Goal: Task Accomplishment & Management: Use online tool/utility

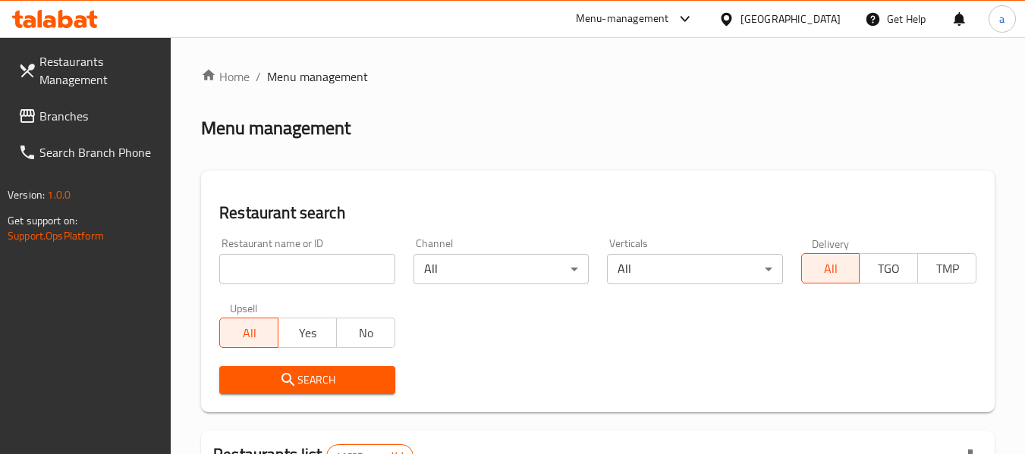
click at [126, 116] on span "Branches" at bounding box center [99, 116] width 120 height 18
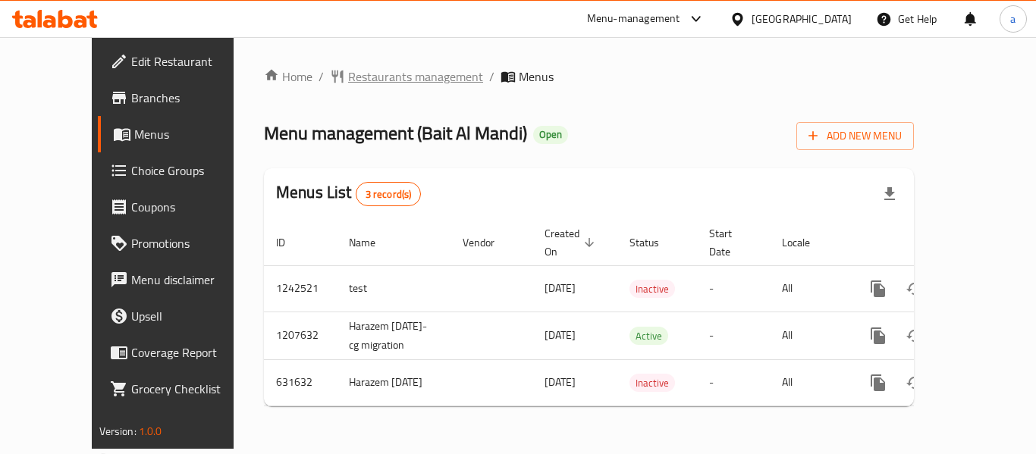
click at [386, 83] on span "Restaurants management" at bounding box center [415, 77] width 135 height 18
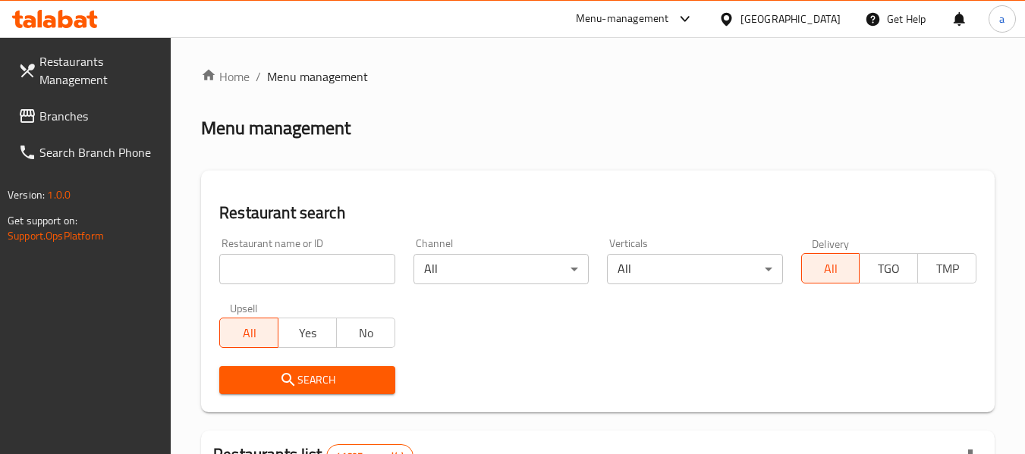
click at [30, 115] on icon at bounding box center [27, 116] width 15 height 14
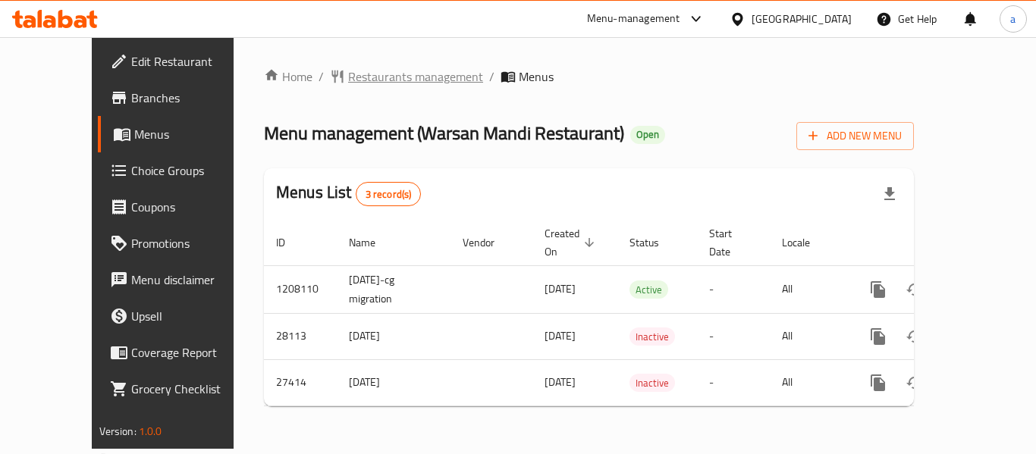
click at [410, 68] on span "Restaurants management" at bounding box center [415, 77] width 135 height 18
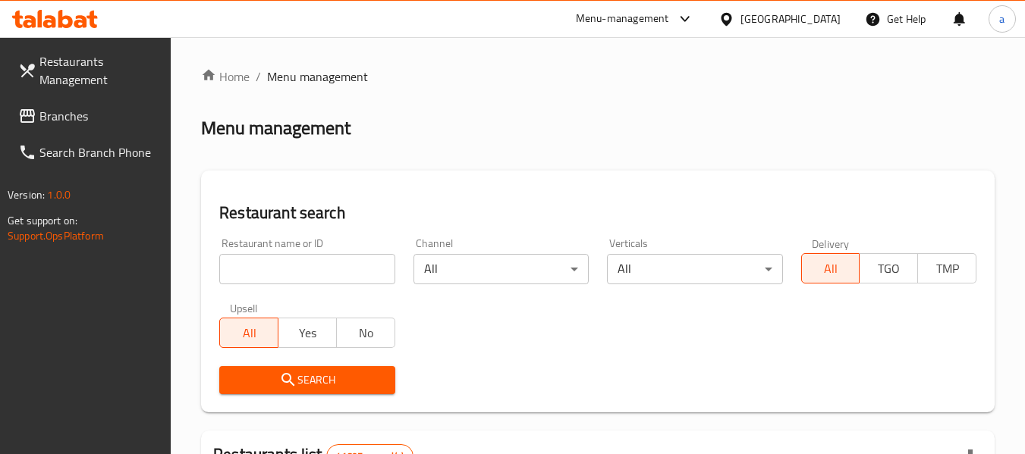
drag, startPoint x: 64, startPoint y: 121, endPoint x: 39, endPoint y: 131, distance: 26.9
click at [64, 121] on span "Branches" at bounding box center [99, 116] width 120 height 18
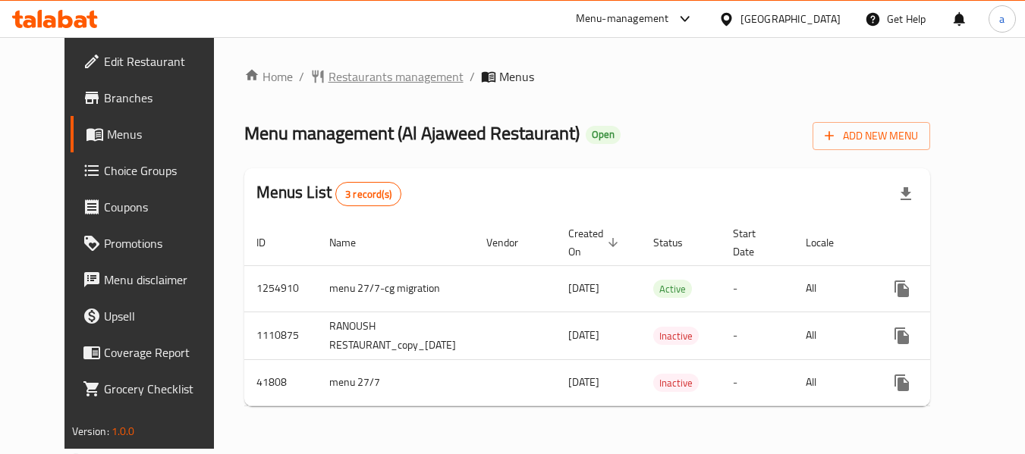
click at [411, 79] on span "Restaurants management" at bounding box center [396, 77] width 135 height 18
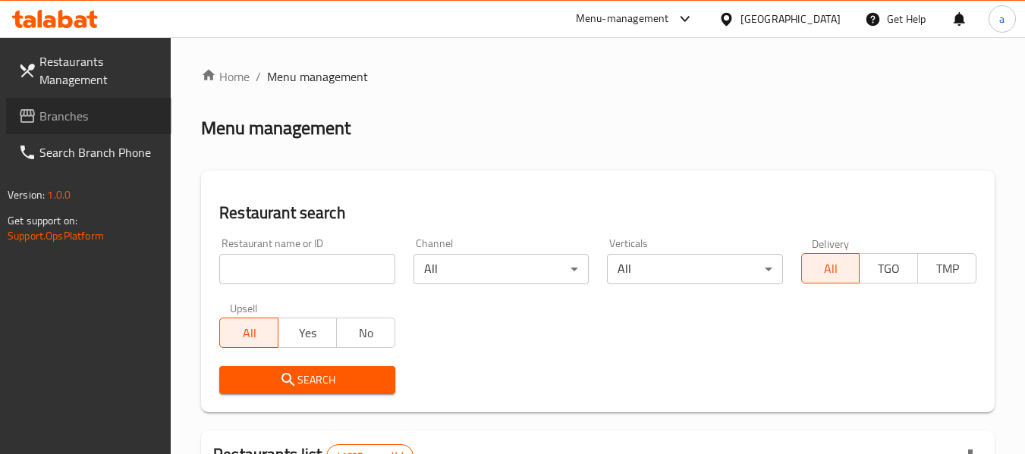
click at [64, 127] on link "Branches" at bounding box center [88, 116] width 165 height 36
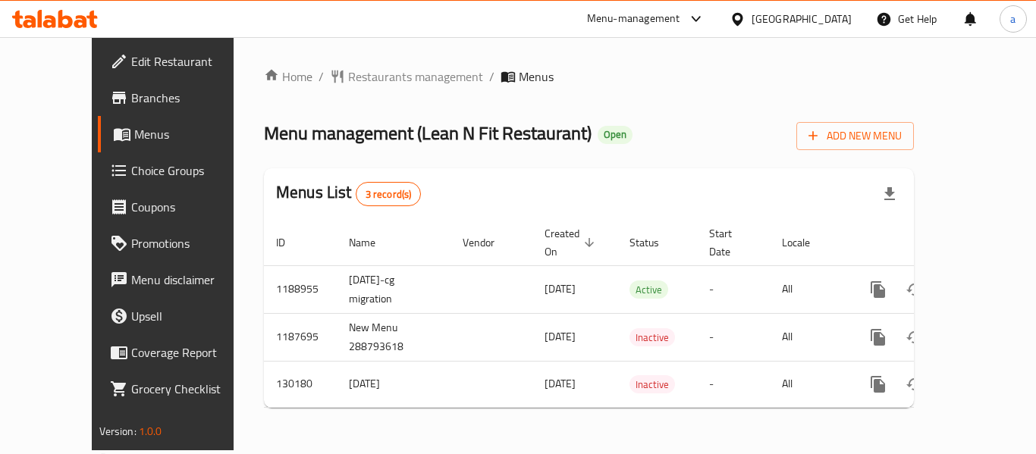
click at [131, 172] on span "Choice Groups" at bounding box center [191, 171] width 121 height 18
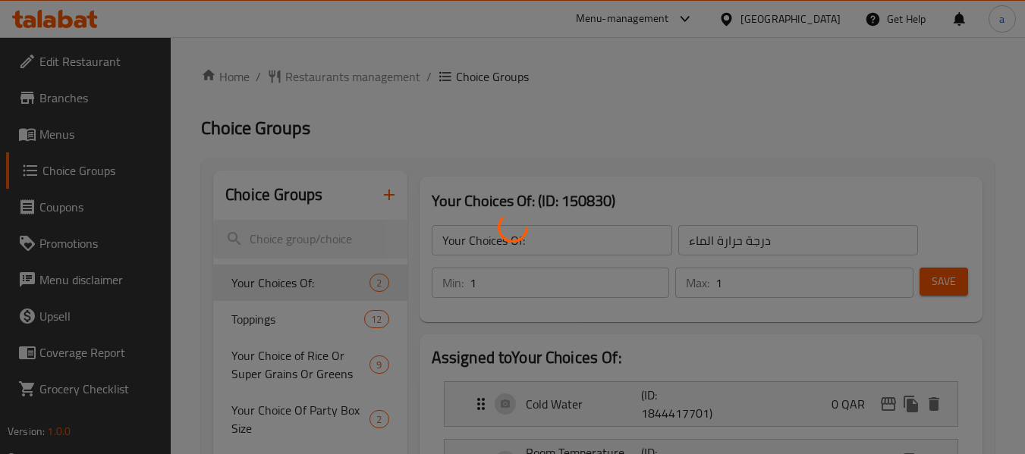
click at [282, 234] on div at bounding box center [512, 227] width 1025 height 454
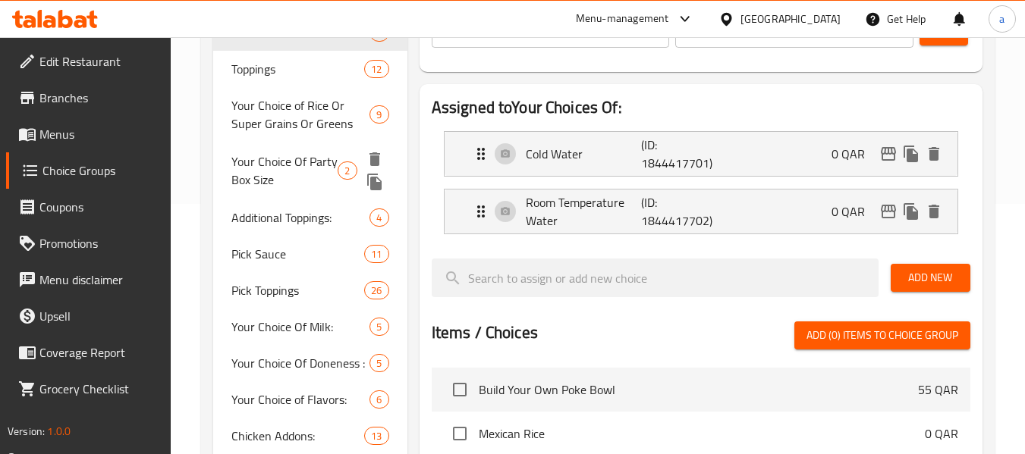
scroll to position [23, 0]
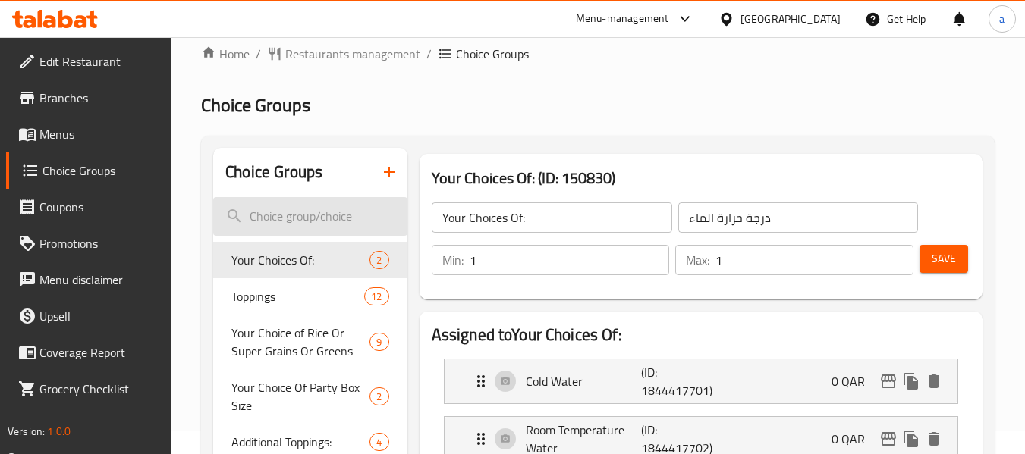
click at [306, 220] on input "search" at bounding box center [309, 216] width 193 height 39
paste input "Your choice of maturity:"
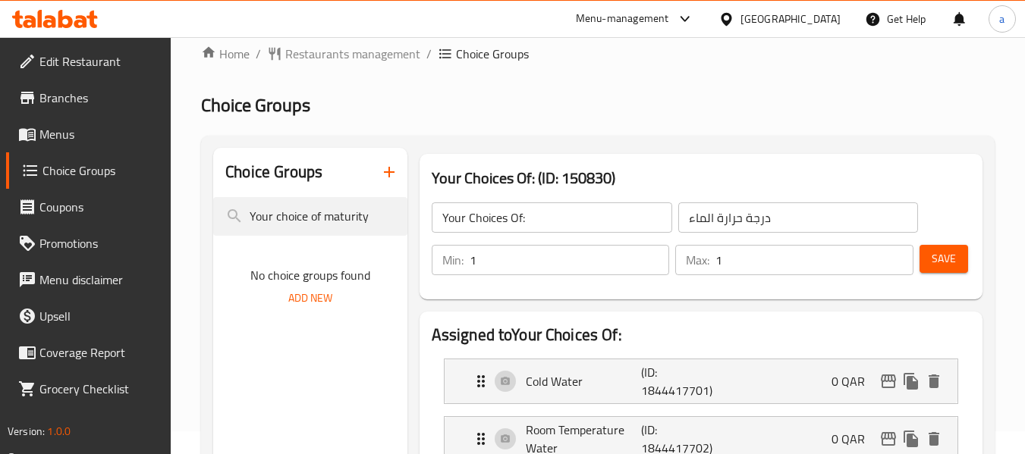
drag, startPoint x: 323, startPoint y: 221, endPoint x: 109, endPoint y: 244, distance: 215.9
click at [254, 224] on input "maturity" at bounding box center [309, 216] width 193 height 39
drag, startPoint x: 698, startPoint y: 65, endPoint x: 698, endPoint y: 77, distance: 11.4
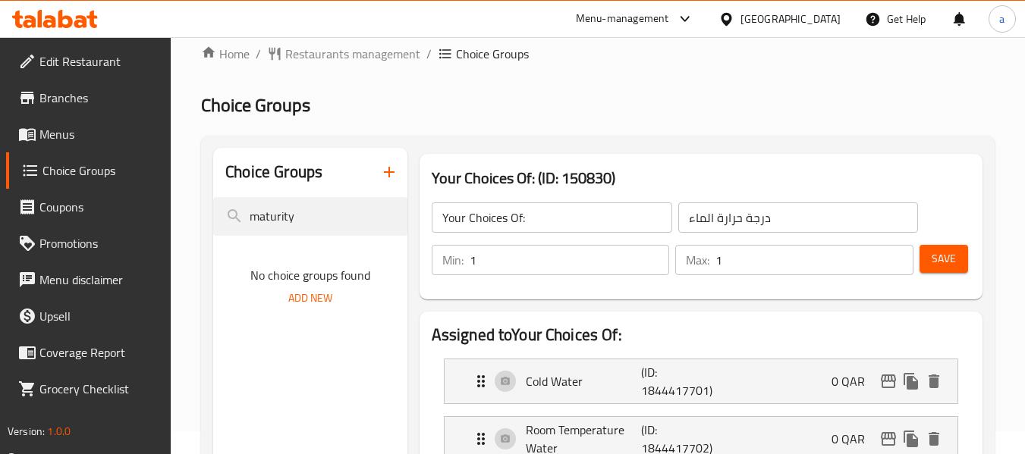
click at [354, 222] on input "maturity" at bounding box center [309, 216] width 193 height 39
paste input "Your choice of drink"
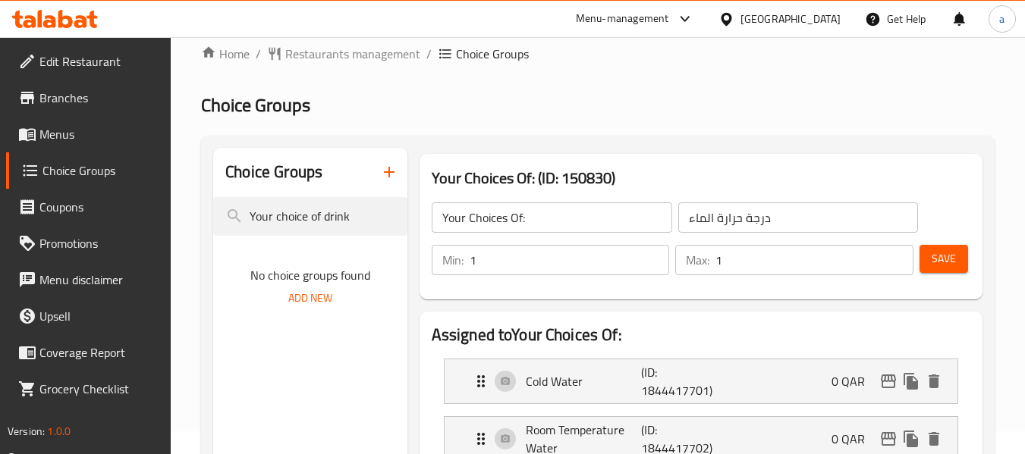
type input "Your choice of drink"
